Goal: Information Seeking & Learning: Understand process/instructions

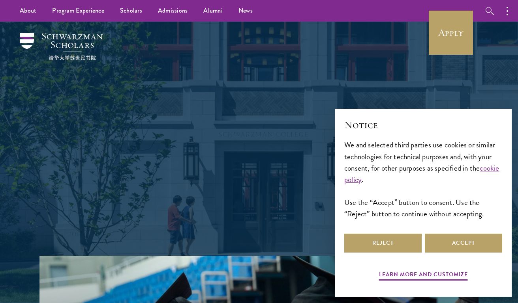
scroll to position [2, 0]
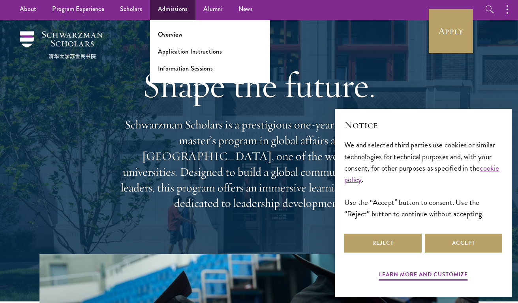
click at [171, 8] on link "Admissions" at bounding box center [173, 9] width 46 height 22
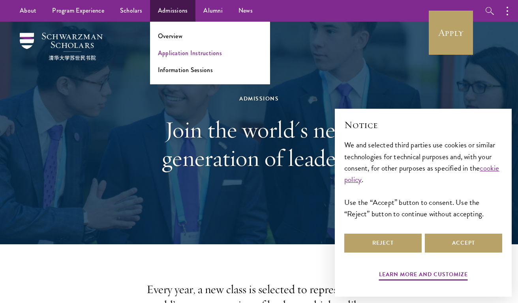
click at [181, 55] on link "Application Instructions" at bounding box center [190, 53] width 64 height 9
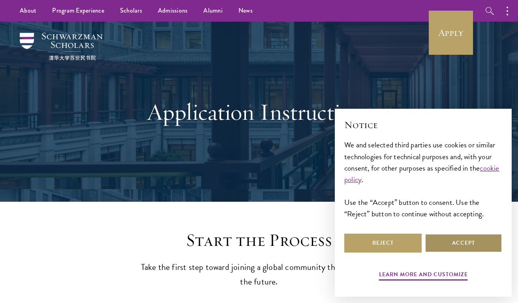
click at [467, 241] on button "Accept" at bounding box center [463, 243] width 77 height 19
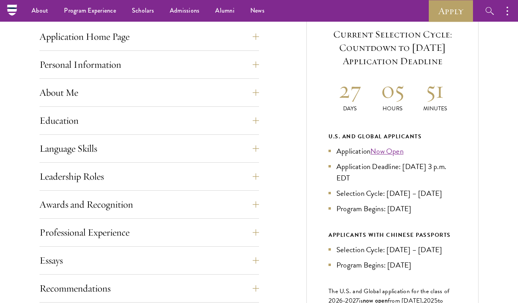
scroll to position [303, 0]
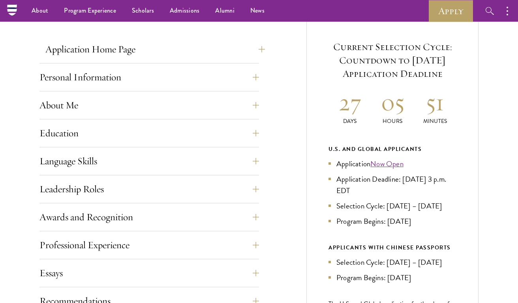
click at [219, 43] on button "Application Home Page" at bounding box center [154, 49] width 219 height 19
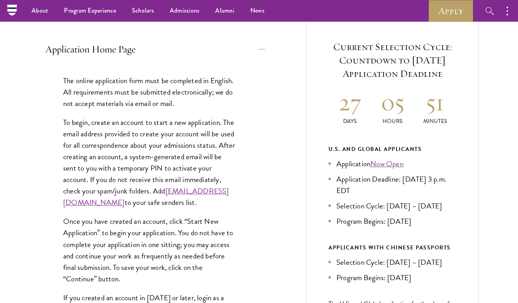
click at [219, 43] on button "Application Home Page" at bounding box center [154, 49] width 219 height 19
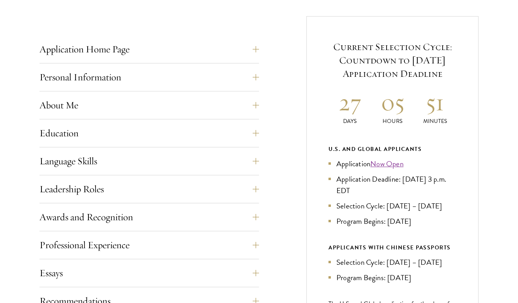
scroll to position [316, 0]
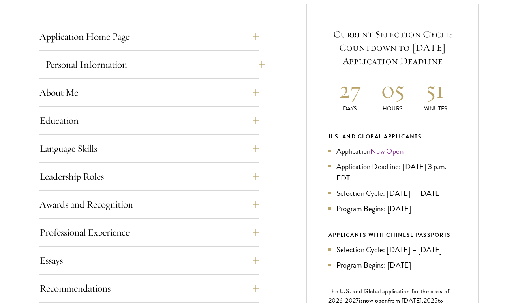
click at [251, 63] on button "Personal Information" at bounding box center [154, 64] width 219 height 19
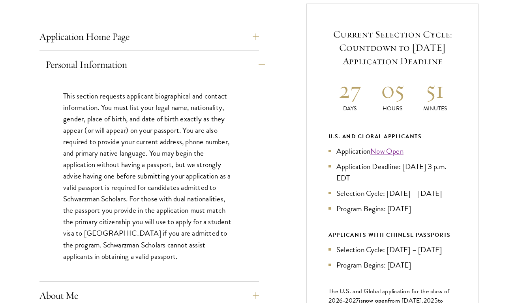
click at [251, 63] on button "Personal Information" at bounding box center [154, 64] width 219 height 19
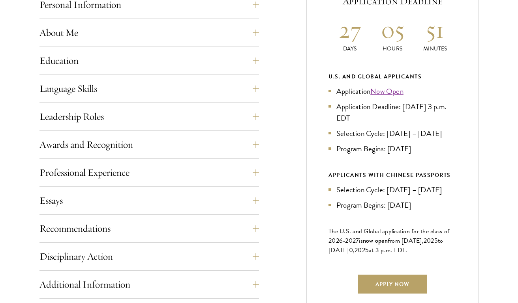
scroll to position [377, 0]
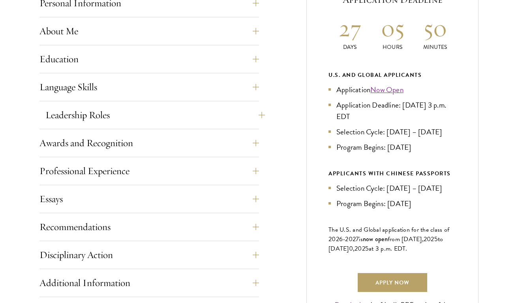
click at [242, 120] on button "Leadership Roles" at bounding box center [154, 115] width 219 height 19
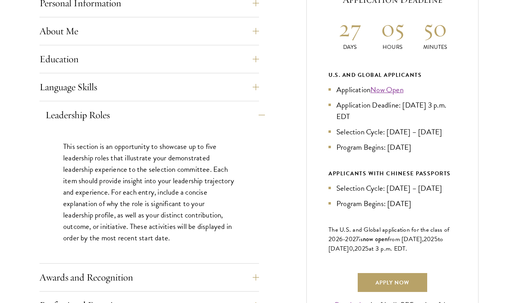
click at [243, 115] on button "Leadership Roles" at bounding box center [154, 115] width 219 height 19
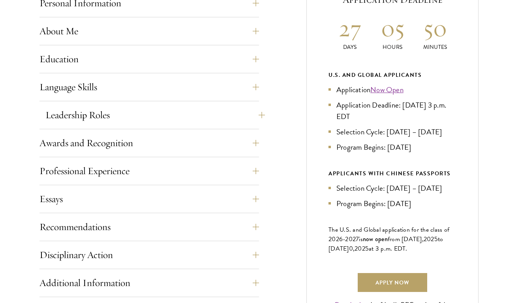
click at [243, 115] on button "Leadership Roles" at bounding box center [154, 115] width 219 height 19
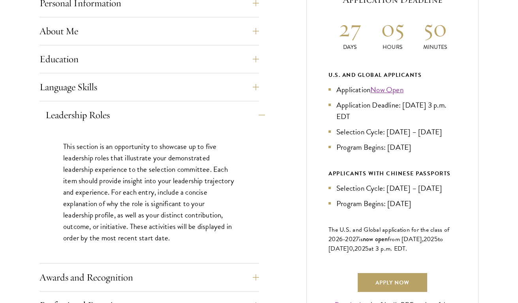
click at [243, 115] on button "Leadership Roles" at bounding box center [154, 115] width 219 height 19
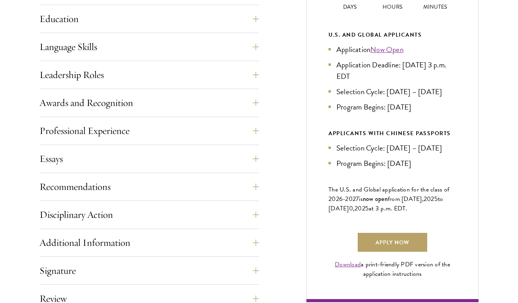
scroll to position [419, 0]
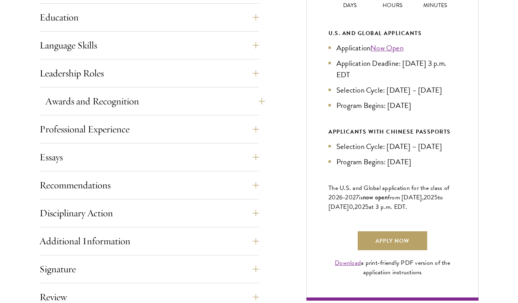
click at [251, 102] on button "Awards and Recognition" at bounding box center [154, 101] width 219 height 19
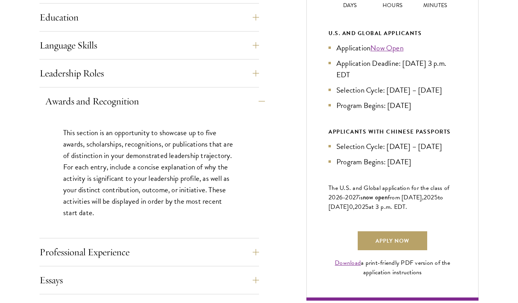
click at [251, 102] on button "Awards and Recognition" at bounding box center [154, 101] width 219 height 19
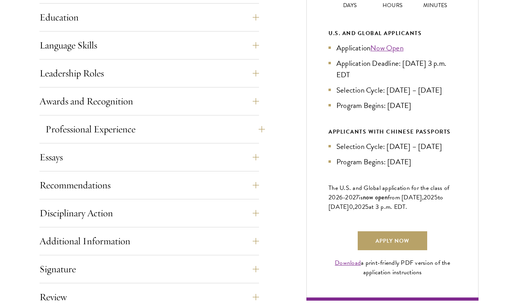
click at [248, 135] on button "Professional Experience" at bounding box center [154, 129] width 219 height 19
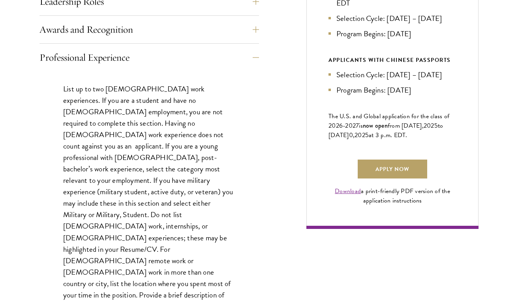
scroll to position [492, 0]
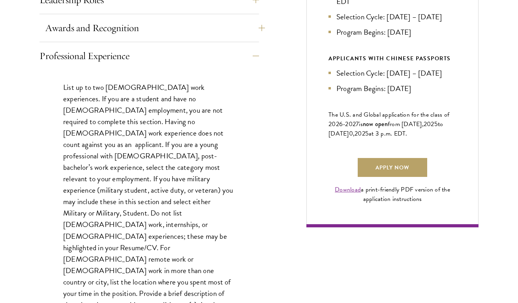
click at [226, 34] on button "Awards and Recognition" at bounding box center [154, 28] width 219 height 19
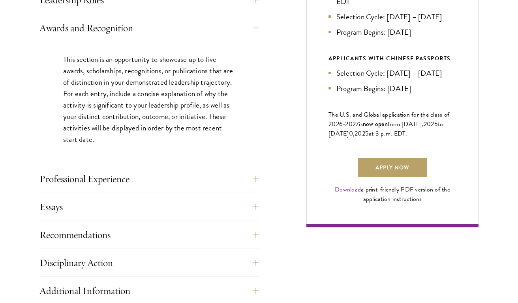
click at [235, 38] on div "Awards and Recognition This section is an opportunity to showcase up to five aw…" at bounding box center [148, 92] width 219 height 147
click at [239, 32] on button "Awards and Recognition" at bounding box center [154, 28] width 219 height 19
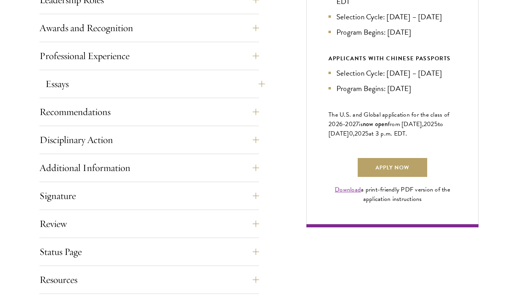
click at [251, 89] on button "Essays" at bounding box center [154, 84] width 219 height 19
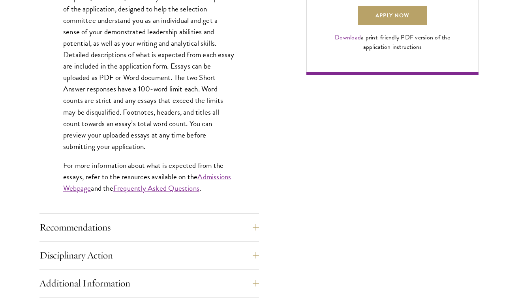
scroll to position [646, 0]
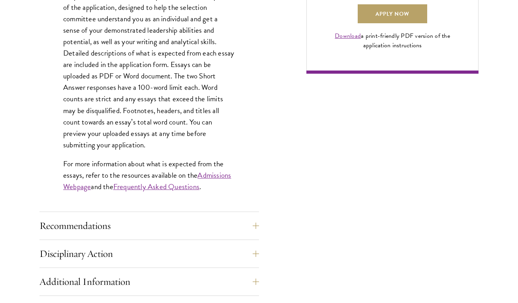
click at [280, 119] on div "Application Home Page The online application form must be completed in English.…" at bounding box center [258, 40] width 439 height 735
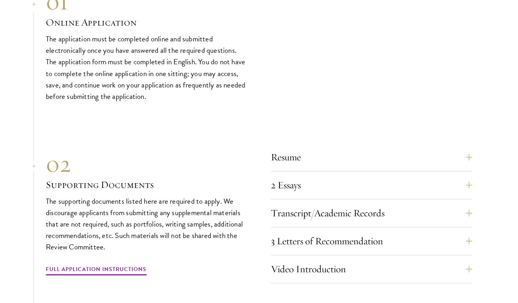
scroll to position [2636, 0]
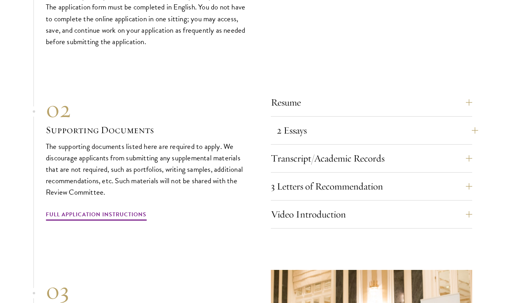
click at [352, 121] on button "2 Essays" at bounding box center [377, 130] width 201 height 19
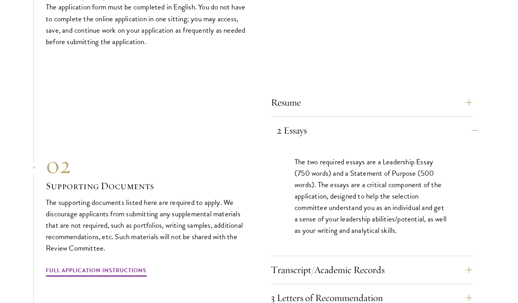
click at [351, 121] on button "2 Essays" at bounding box center [377, 130] width 201 height 19
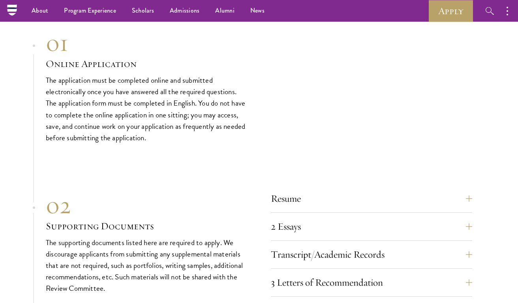
scroll to position [1875, 0]
